Goal: Task Accomplishment & Management: Use online tool/utility

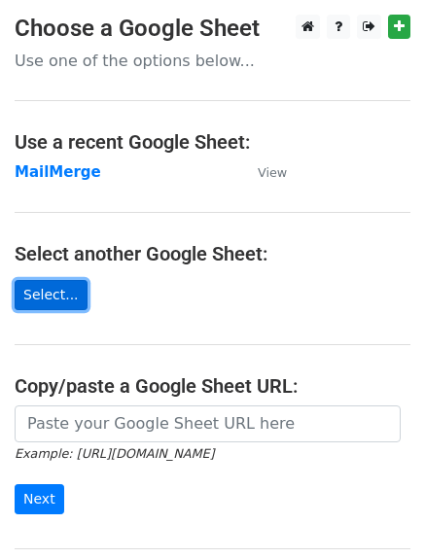
click at [50, 303] on link "Select..." at bounding box center [51, 295] width 73 height 30
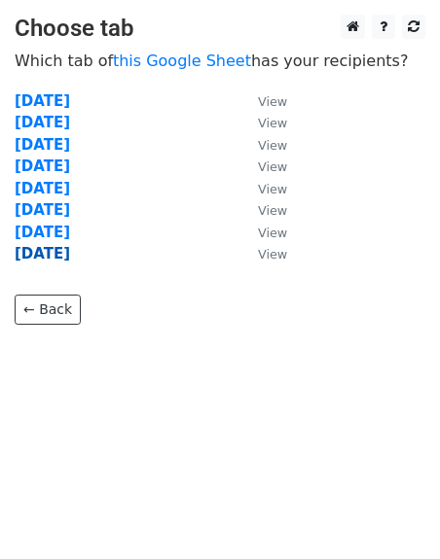
click at [56, 248] on strong "15/09/2025" at bounding box center [42, 254] width 55 height 18
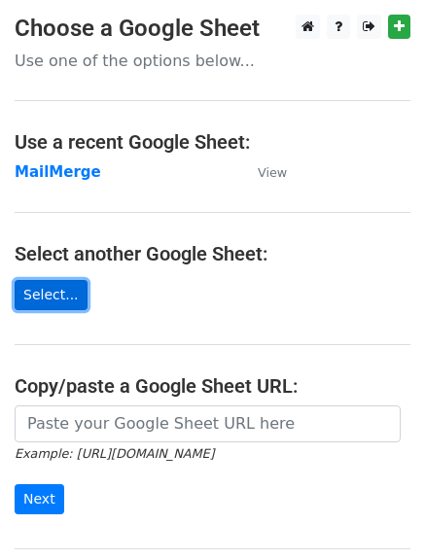
click at [41, 301] on link "Select..." at bounding box center [51, 295] width 73 height 30
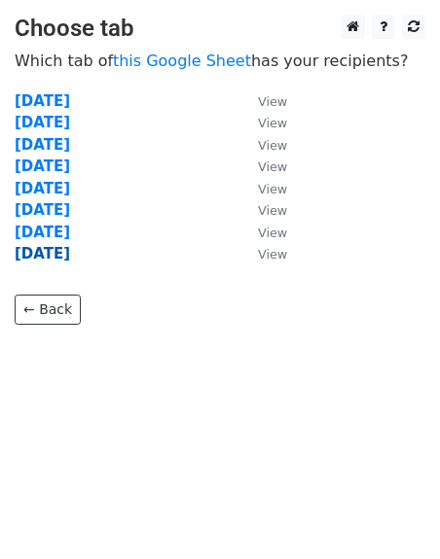
click at [45, 256] on strong "[DATE]" at bounding box center [42, 254] width 55 height 18
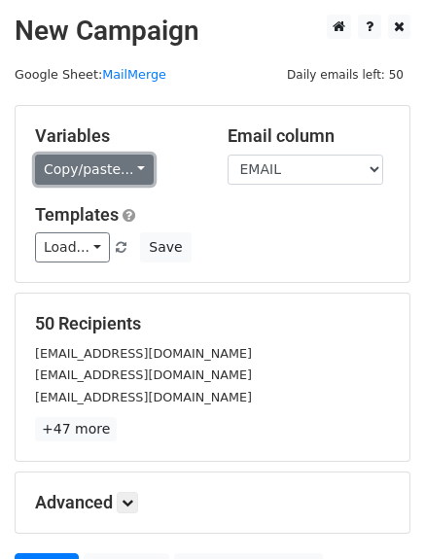
click at [90, 180] on link "Copy/paste..." at bounding box center [94, 170] width 119 height 30
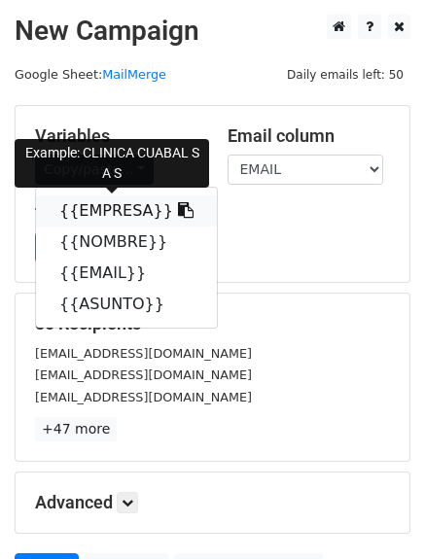
click at [93, 213] on link "{{EMPRESA}}" at bounding box center [126, 211] width 181 height 31
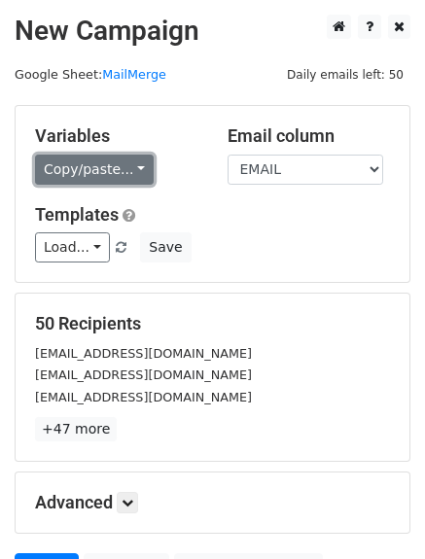
click at [102, 164] on link "Copy/paste..." at bounding box center [94, 170] width 119 height 30
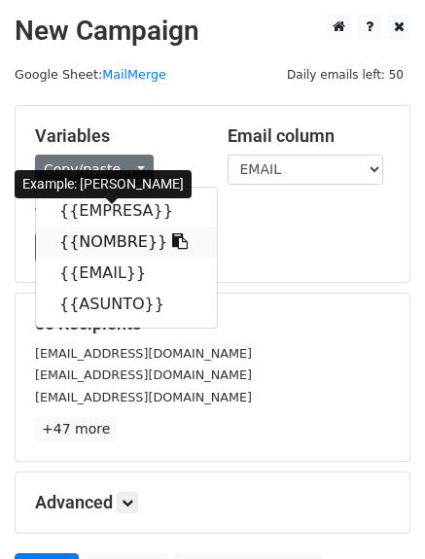
click at [94, 242] on link "{{NOMBRE}}" at bounding box center [126, 242] width 181 height 31
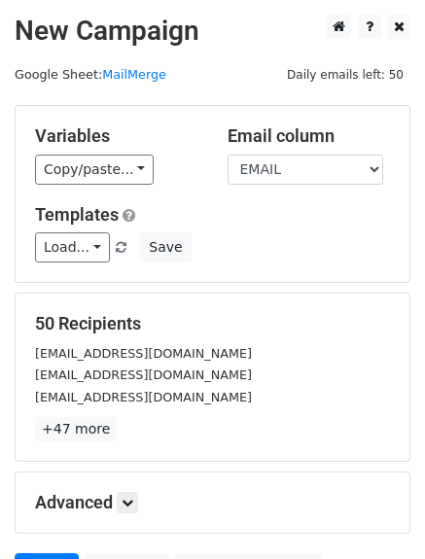
click at [31, 177] on div "Variables Copy/paste... {{EMPRESA}} {{NOMBRE}} {{EMAIL}} {{ASUNTO}}" at bounding box center [116, 154] width 193 height 59
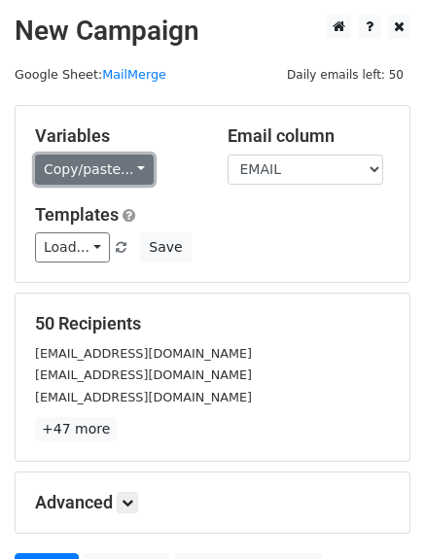
click at [74, 161] on link "Copy/paste..." at bounding box center [94, 170] width 119 height 30
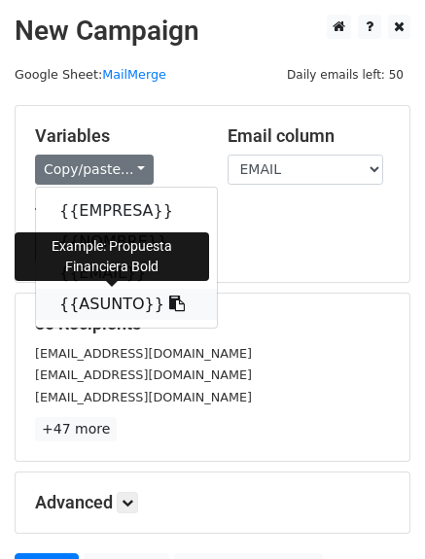
click at [86, 298] on link "{{ASUNTO}}" at bounding box center [126, 304] width 181 height 31
